Goal: Information Seeking & Learning: Understand process/instructions

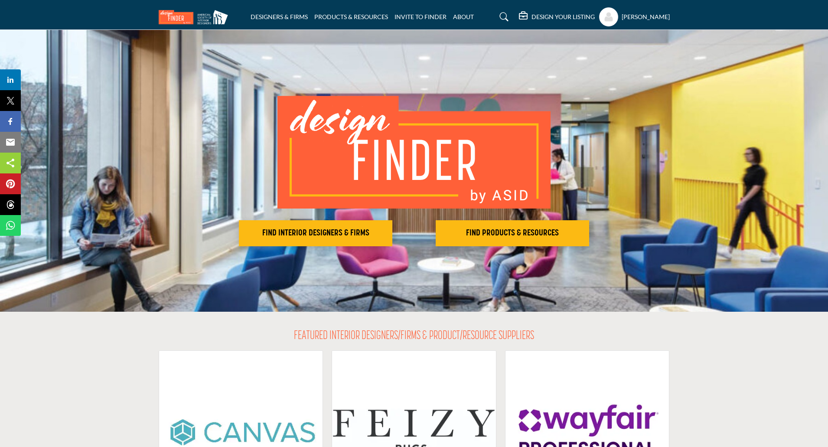
click at [541, 20] on h5 "DESIGN YOUR LISTING" at bounding box center [562, 17] width 63 height 8
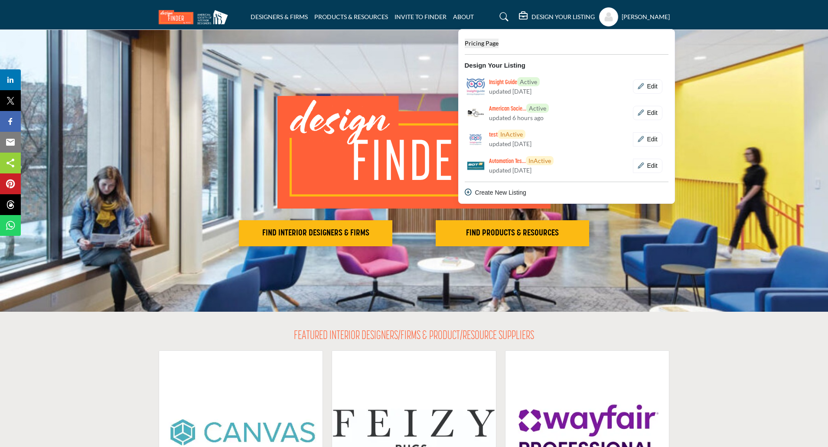
click at [489, 46] on span "Pricing Page" at bounding box center [482, 42] width 34 height 7
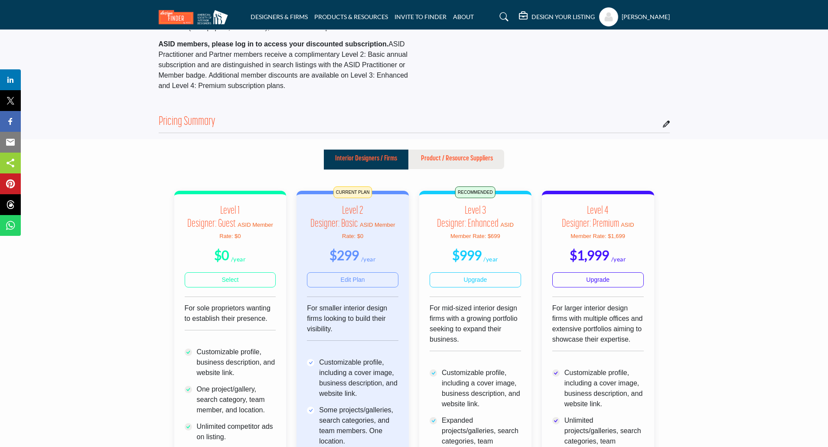
scroll to position [130, 0]
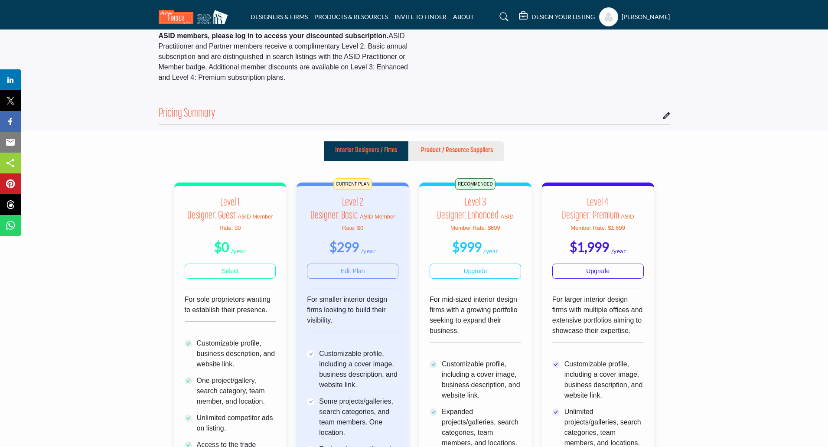
click at [427, 156] on p "Product / Resource Suppliers" at bounding box center [457, 150] width 72 height 10
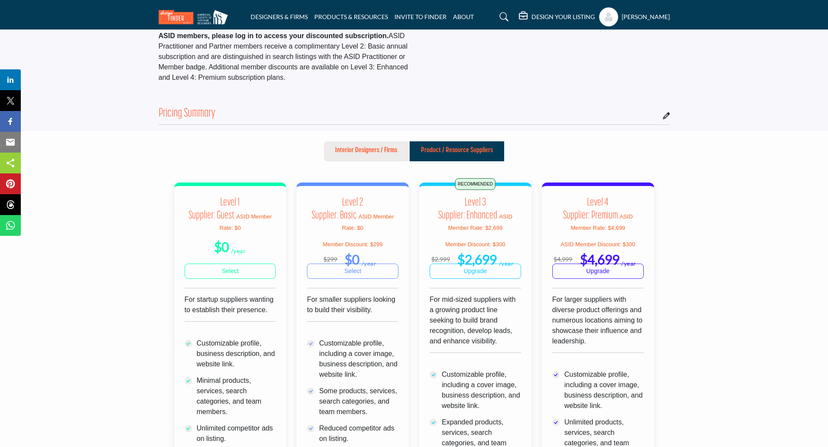
click at [391, 161] on button "Interior Designers / Firms" at bounding box center [366, 151] width 85 height 20
